Goal: Information Seeking & Learning: Learn about a topic

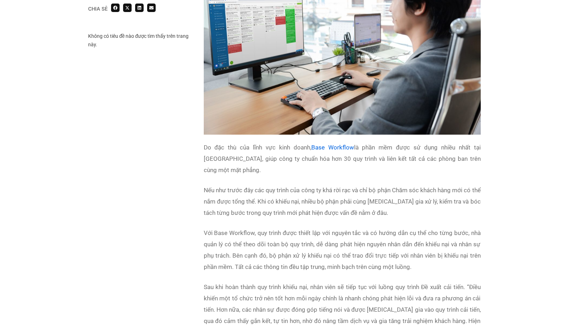
scroll to position [1023, 0]
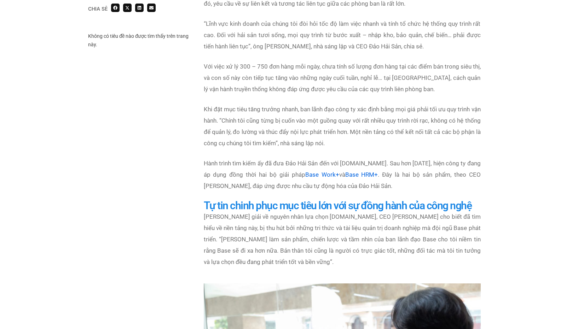
scroll to position [622, 0]
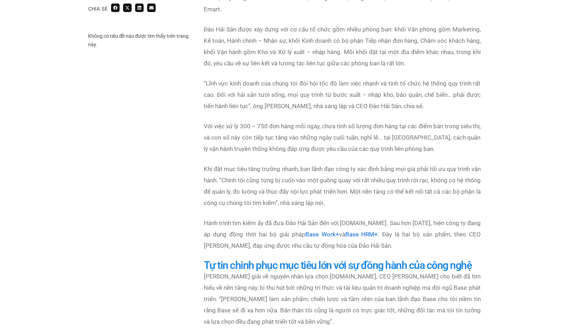
click at [509, 162] on div "Chia sẻ Không có tiêu đề nào được tìm thấy trên trang này. Chia sẻ" at bounding box center [286, 308] width 572 height 1549
click at [431, 135] on p "Với việc xử lý 300 – 750 đơn hàng mỗi ngày, chưa tính số lượng đơn hàng tại các…" at bounding box center [342, 138] width 277 height 34
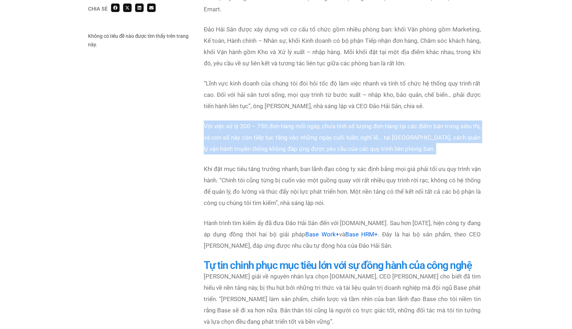
click at [431, 135] on p "Với việc xử lý 300 – 750 đơn hàng mỗi ngày, chưa tính số lượng đơn hàng tại các…" at bounding box center [342, 138] width 277 height 34
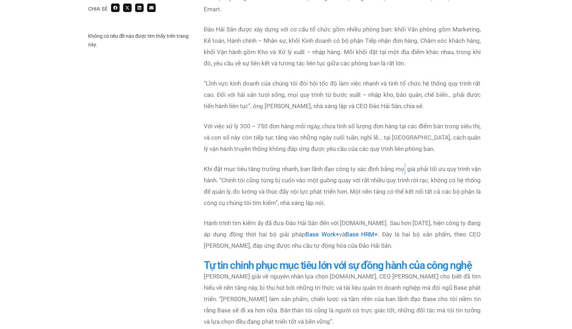
drag, startPoint x: 431, startPoint y: 135, endPoint x: 412, endPoint y: 161, distance: 32.3
click at [412, 163] on p "Khi đặt mục tiêu tăng trưởng nhanh, ban lãnh đạo công ty xác định bằng mọi giá …" at bounding box center [342, 185] width 277 height 45
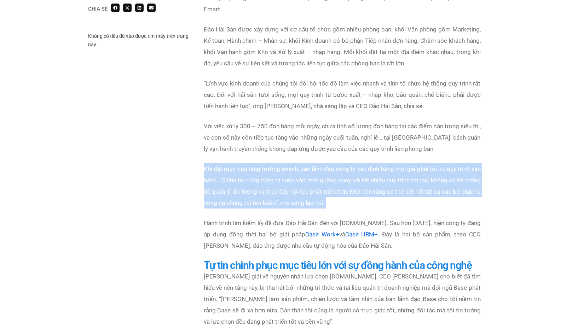
click at [412, 163] on p "Khi đặt mục tiêu tăng trưởng nhanh, ban lãnh đạo công ty xác định bằng mọi giá …" at bounding box center [342, 185] width 277 height 45
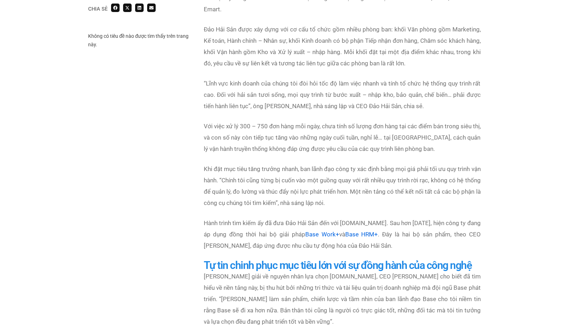
drag, startPoint x: 412, startPoint y: 162, endPoint x: 354, endPoint y: 213, distance: 77.1
click at [354, 217] on p "Hành trình tìm kiếm ấy đã đưa Đảo Hải Sản đến với Base.vn. Sau hơn 1 năm, hiện …" at bounding box center [342, 234] width 277 height 34
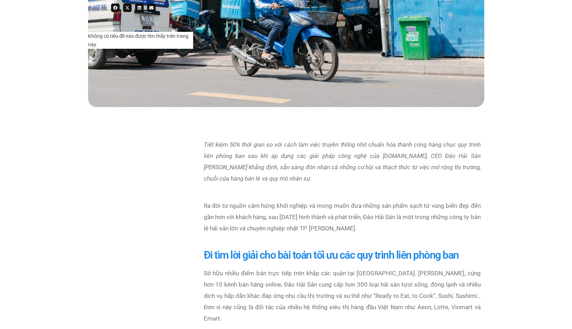
scroll to position [539, 0]
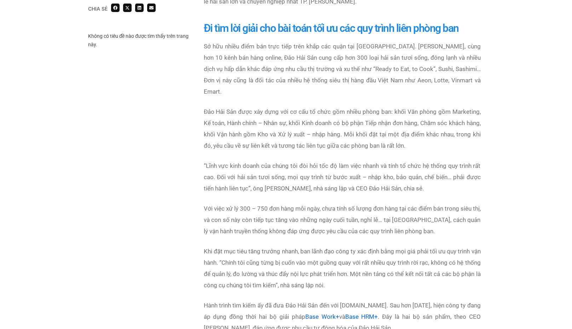
click at [361, 215] on p "Với việc xử lý 300 – 750 đơn hàng mỗi ngày, chưa tính số lượng đơn hàng tại các…" at bounding box center [342, 220] width 277 height 34
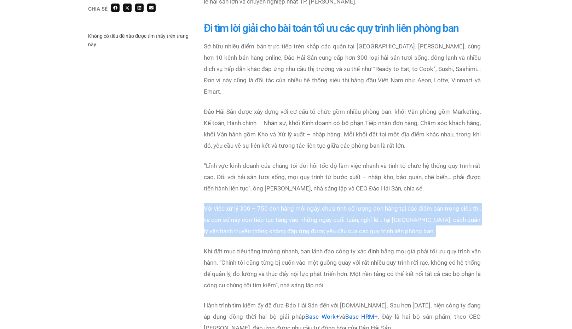
click at [361, 215] on p "Với việc xử lý 300 – 750 đơn hàng mỗi ngày, chưa tính số lượng đơn hàng tại các…" at bounding box center [342, 220] width 277 height 34
drag, startPoint x: 361, startPoint y: 215, endPoint x: 249, endPoint y: 217, distance: 112.1
click at [249, 217] on p "Với việc xử lý 300 – 750 đơn hàng mỗi ngày, chưa tính số lượng đơn hàng tại các…" at bounding box center [342, 220] width 277 height 34
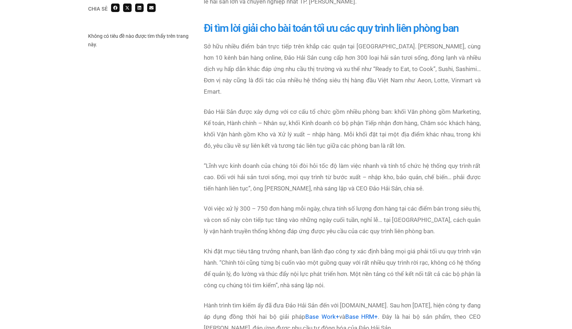
click at [268, 203] on p "Với việc xử lý 300 – 750 đơn hàng mỗi ngày, chưa tính số lượng đơn hàng tại các…" at bounding box center [342, 220] width 277 height 34
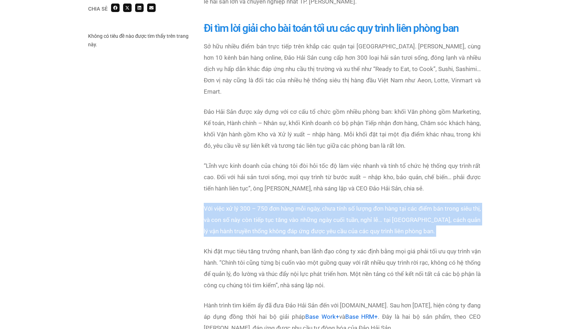
click at [268, 203] on p "Với việc xử lý 300 – 750 đơn hàng mỗi ngày, chưa tính số lượng đơn hàng tại các…" at bounding box center [342, 220] width 277 height 34
drag, startPoint x: 268, startPoint y: 193, endPoint x: 227, endPoint y: 220, distance: 49.1
click at [227, 220] on p "Với việc xử lý 300 – 750 đơn hàng mỗi ngày, chưa tính số lượng đơn hàng tại các…" at bounding box center [342, 220] width 277 height 34
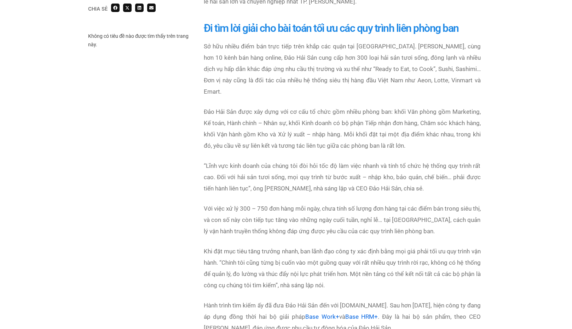
click at [217, 221] on p "Với việc xử lý 300 – 750 đơn hàng mỗi ngày, chưa tính số lượng đơn hàng tại các…" at bounding box center [342, 220] width 277 height 34
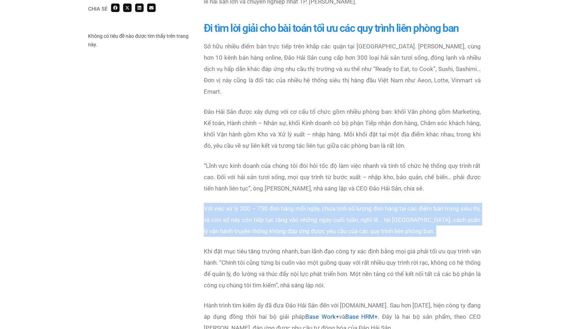
click at [217, 221] on p "Với việc xử lý 300 – 750 đơn hàng mỗi ngày, chưa tính số lượng đơn hàng tại các…" at bounding box center [342, 220] width 277 height 34
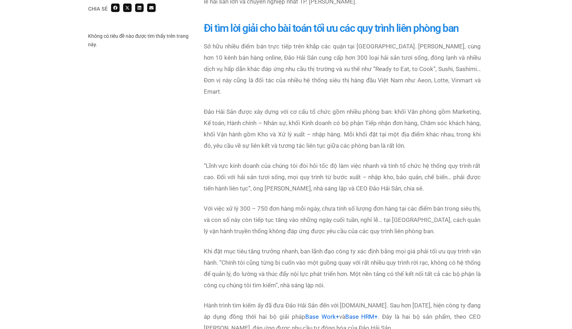
drag, startPoint x: 217, startPoint y: 221, endPoint x: 212, endPoint y: 263, distance: 41.6
click at [212, 263] on p "Khi đặt mục tiêu tăng trưởng nhanh, ban lãnh đạo công ty xác định bằng mọi giá …" at bounding box center [342, 268] width 277 height 45
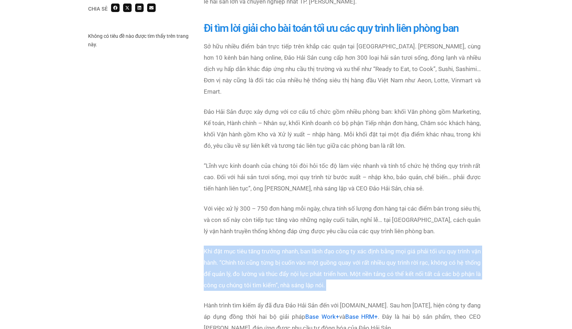
click at [212, 263] on p "Khi đặt mục tiêu tăng trưởng nhanh, ban lãnh đạo công ty xác định bằng mọi giá …" at bounding box center [342, 268] width 277 height 45
drag, startPoint x: 212, startPoint y: 263, endPoint x: 164, endPoint y: 256, distance: 48.6
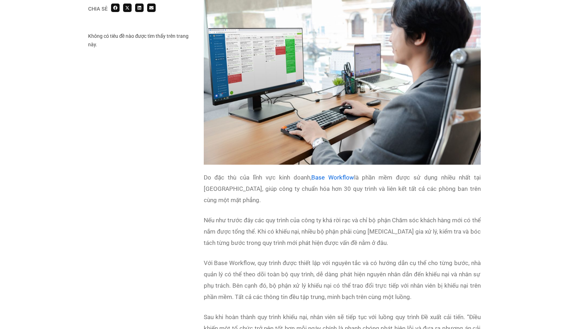
scroll to position [990, 0]
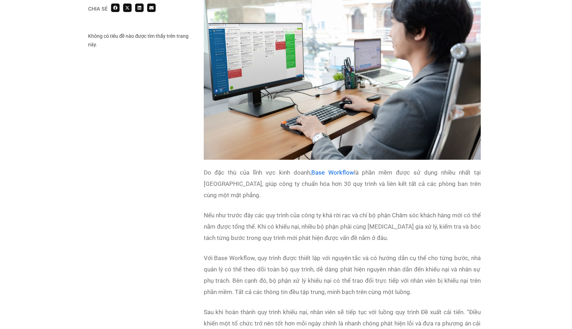
click at [165, 240] on div "Chia sẻ Không có tiêu đề nào được tìm thấy trên trang này. Chia sẻ" at bounding box center [286, 81] width 396 height 1247
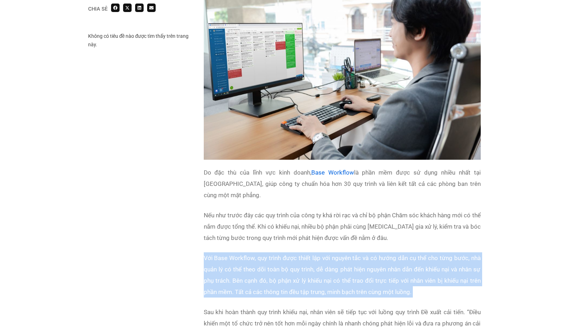
click at [165, 240] on div "Chia sẻ Không có tiêu đề nào được tìm thấy trên trang này. Chia sẻ" at bounding box center [286, 81] width 396 height 1247
drag, startPoint x: 165, startPoint y: 240, endPoint x: 128, endPoint y: 265, distance: 45.2
click at [127, 265] on div "Chia sẻ Không có tiêu đề nào được tìm thấy trên trang này. Chia sẻ" at bounding box center [286, 81] width 396 height 1247
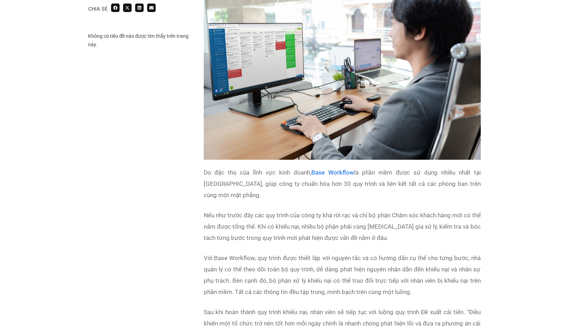
click at [476, 212] on p "Nếu như trước đây các quy trình của công ty khá rời rạc và chỉ bộ phận Chăm sóc…" at bounding box center [342, 227] width 277 height 34
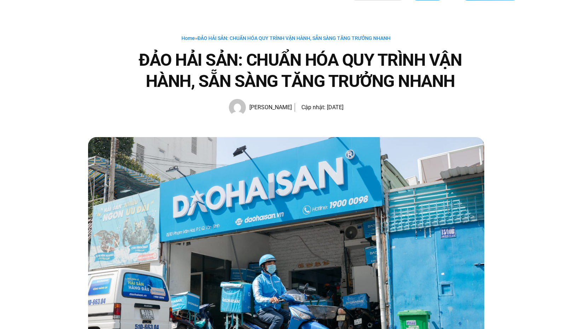
scroll to position [0, 0]
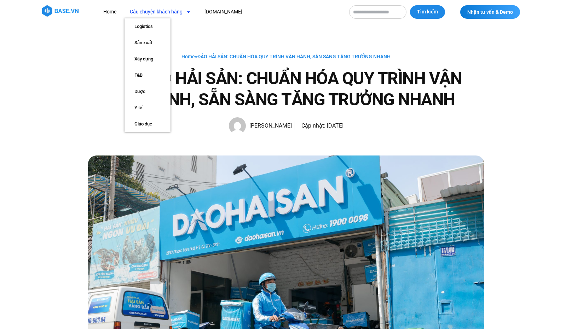
click at [160, 14] on link "Câu chuyện khách hàng" at bounding box center [160, 11] width 72 height 13
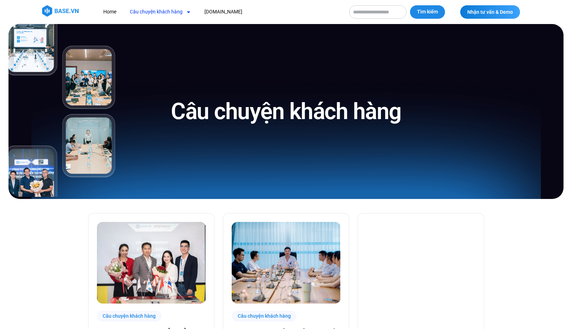
click at [172, 14] on link "Câu chuyện khách hàng" at bounding box center [160, 11] width 72 height 13
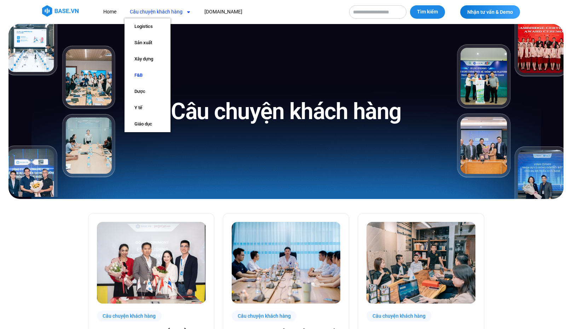
click at [143, 74] on link "F&B" at bounding box center [147, 75] width 46 height 16
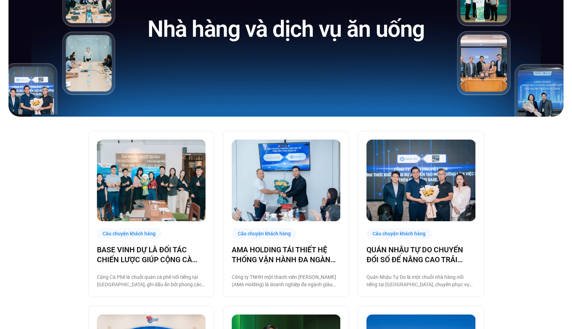
scroll to position [165, 0]
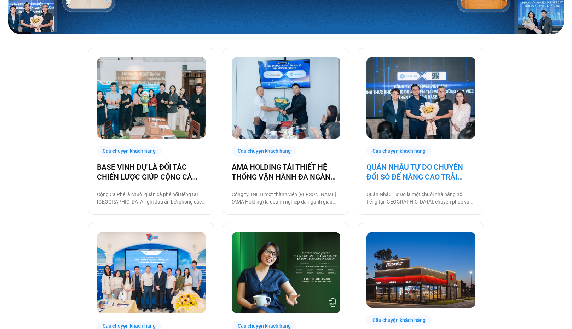
click at [435, 175] on link "QUÁN NHẬU TỰ DO CHUYỂN ĐỔI SỐ ĐỂ NÂNG CAO TRẢI NGHIỆM CHO 1000 NHÂN SỰ" at bounding box center [420, 172] width 109 height 20
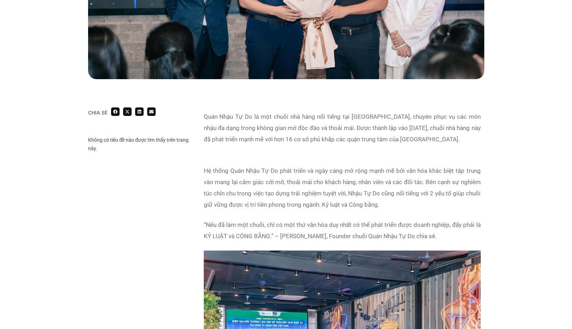
scroll to position [330, 0]
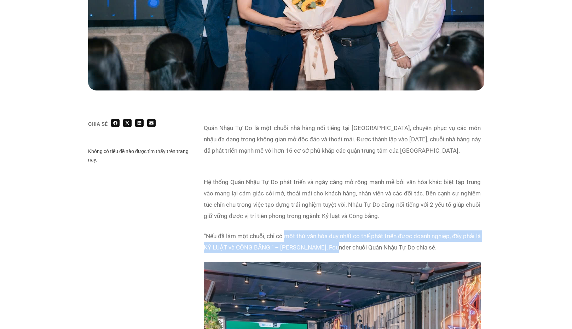
drag, startPoint x: 336, startPoint y: 243, endPoint x: 345, endPoint y: 245, distance: 8.7
click at [345, 245] on p "“Nếu đã làm một chuỗi, chỉ có một thứ văn hóa duy nhất có thể phát triển được d…" at bounding box center [342, 241] width 277 height 23
drag, startPoint x: 345, startPoint y: 245, endPoint x: 318, endPoint y: 246, distance: 26.5
click at [318, 246] on p "“Nếu đã làm một chuỗi, chỉ có một thứ văn hóa duy nhất có thể phát triển được d…" at bounding box center [342, 241] width 277 height 23
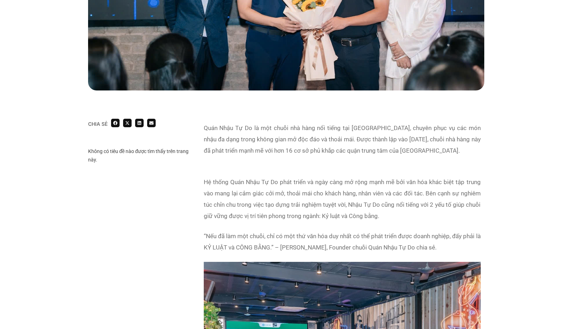
click at [383, 248] on p "“Nếu đã làm một chuỗi, chỉ có một thứ văn hóa duy nhất có thể phát triển được d…" at bounding box center [342, 241] width 277 height 23
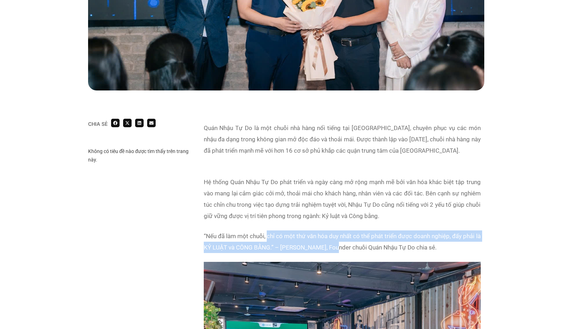
drag, startPoint x: 338, startPoint y: 245, endPoint x: 266, endPoint y: 228, distance: 72.9
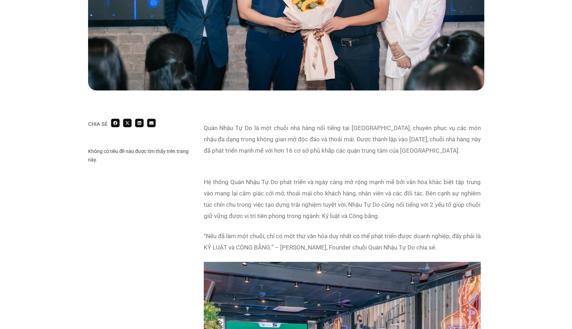
drag, startPoint x: 266, startPoint y: 228, endPoint x: 206, endPoint y: 196, distance: 68.3
click at [206, 196] on p "Hệ thống Quán Nhậu Tự Do phát triển và ngày càng mở rộng mạnh mẽ bởi văn hóa kh…" at bounding box center [342, 198] width 277 height 45
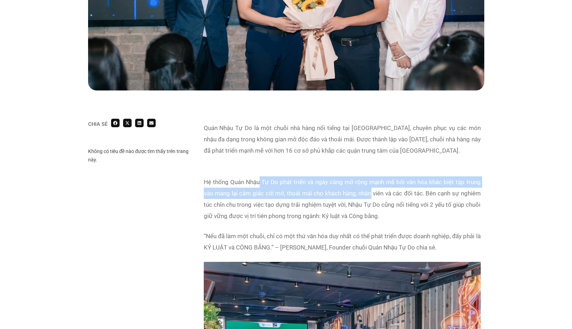
drag, startPoint x: 309, startPoint y: 183, endPoint x: 400, endPoint y: 196, distance: 91.7
click at [400, 196] on p "Hệ thống Quán Nhậu Tự Do phát triển và ngày càng mở rộng mạnh mẽ bởi văn hóa kh…" at bounding box center [342, 198] width 277 height 45
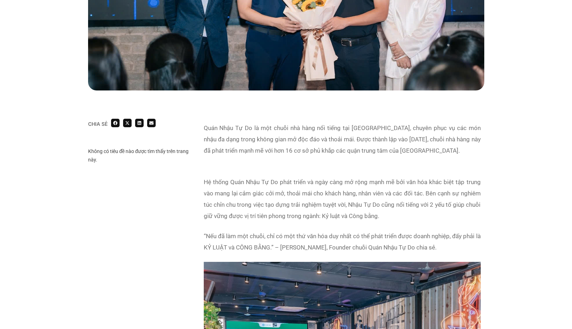
drag, startPoint x: 400, startPoint y: 196, endPoint x: 313, endPoint y: 213, distance: 88.7
click at [313, 213] on p "Hệ thống Quán Nhậu Tự Do phát triển và ngày càng mở rộng mạnh mẽ bởi văn hóa kh…" at bounding box center [342, 198] width 277 height 45
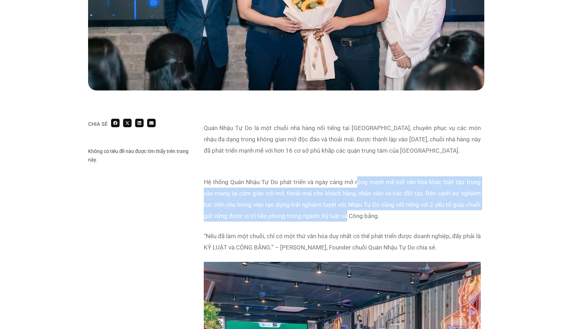
drag, startPoint x: 353, startPoint y: 201, endPoint x: 362, endPoint y: 171, distance: 30.9
drag, startPoint x: 362, startPoint y: 171, endPoint x: 274, endPoint y: 205, distance: 94.0
click at [274, 205] on p "Hệ thống Quán Nhậu Tự Do phát triển và ngày càng mở rộng mạnh mẽ bởi văn hóa kh…" at bounding box center [342, 198] width 277 height 45
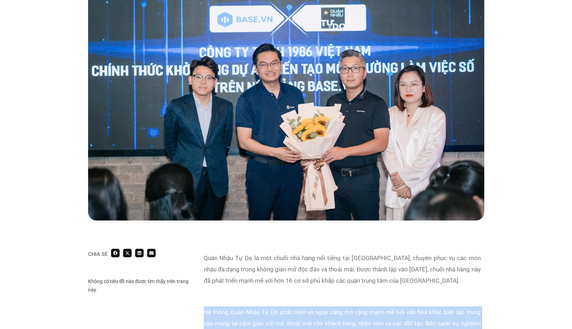
scroll to position [0, 0]
